Goal: Find specific page/section: Find specific page/section

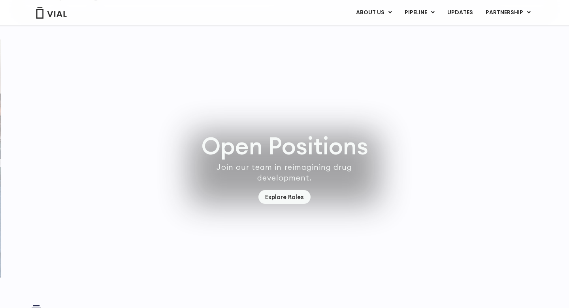
scroll to position [2279, 0]
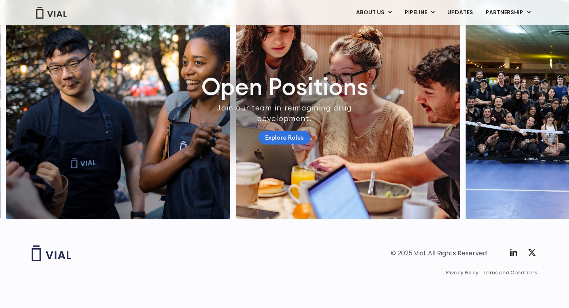
click at [280, 133] on link "Explore Roles" at bounding box center [285, 137] width 52 height 14
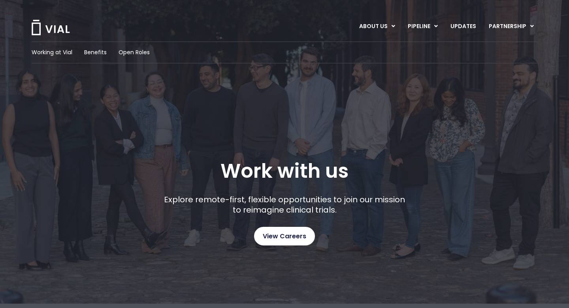
click at [285, 237] on span "View Careers" at bounding box center [284, 236] width 43 height 10
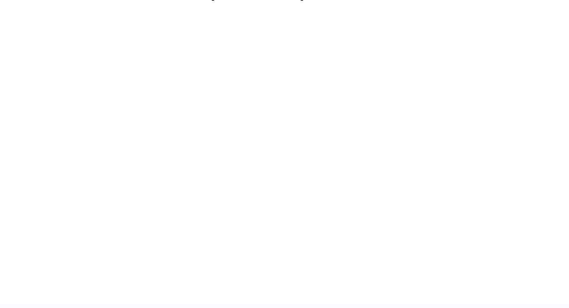
scroll to position [1165, 0]
